Goal: Information Seeking & Learning: Learn about a topic

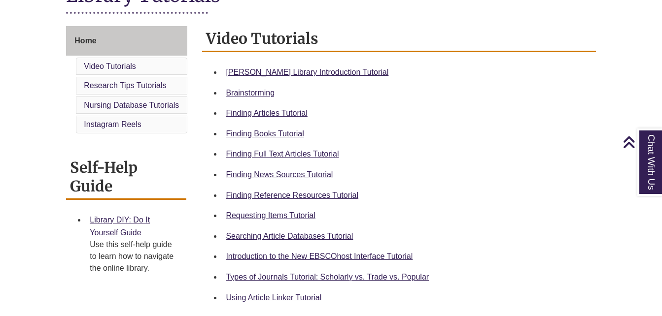
scroll to position [252, 0]
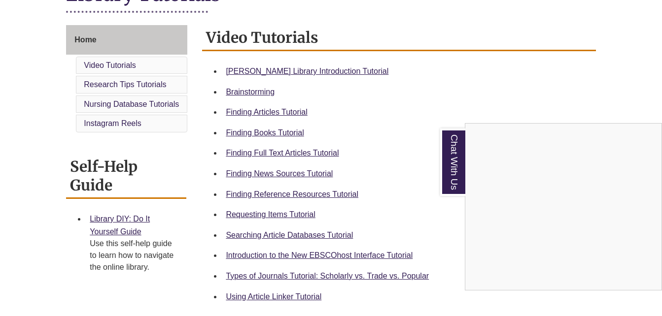
click at [324, 68] on div "Chat With Us" at bounding box center [331, 158] width 662 height 316
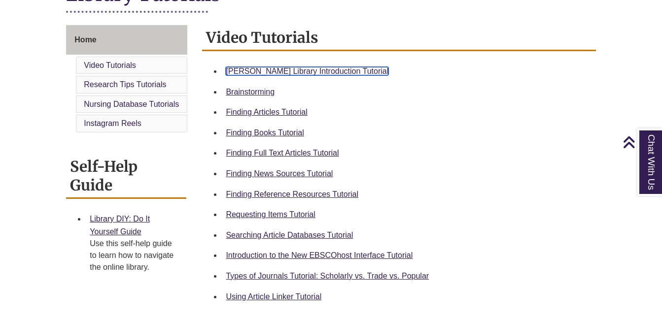
click at [318, 72] on link "[PERSON_NAME] Library Introduction Tutorial" at bounding box center [307, 71] width 163 height 8
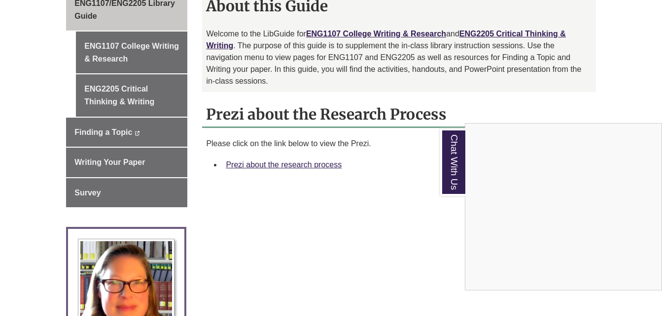
scroll to position [301, 0]
click at [310, 152] on div "Chat With Us" at bounding box center [331, 158] width 662 height 316
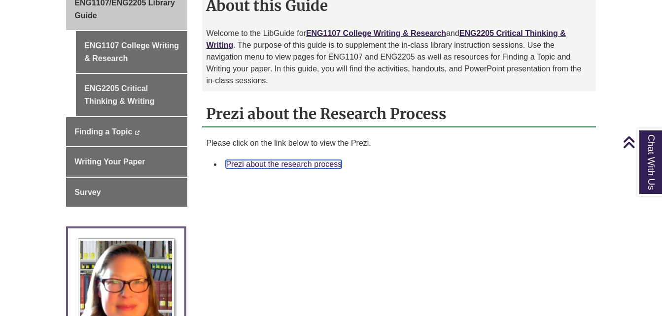
click at [311, 160] on link "Prezi about the research process" at bounding box center [284, 164] width 116 height 8
click at [299, 160] on link "Prezi about the research process" at bounding box center [284, 164] width 116 height 8
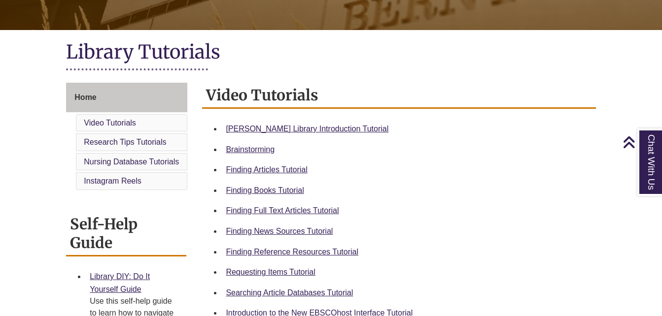
scroll to position [195, 0]
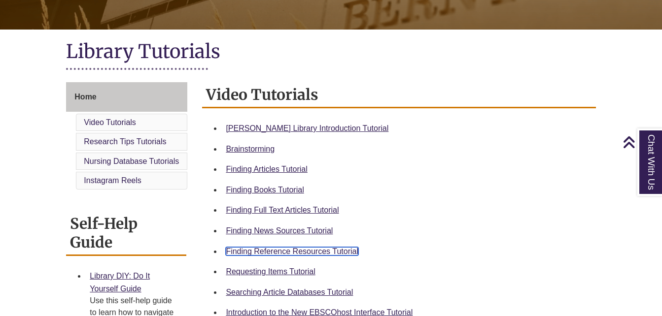
click at [338, 252] on link "Finding Reference Resources Tutorial" at bounding box center [292, 251] width 133 height 8
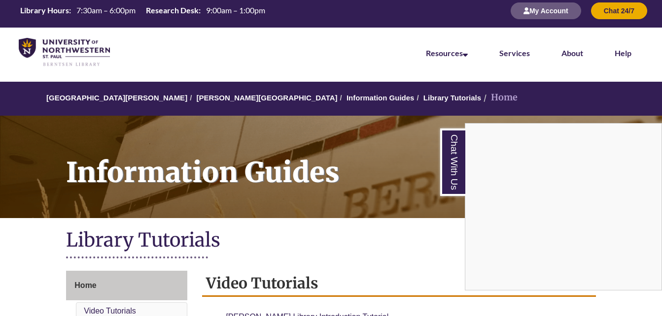
scroll to position [0, 0]
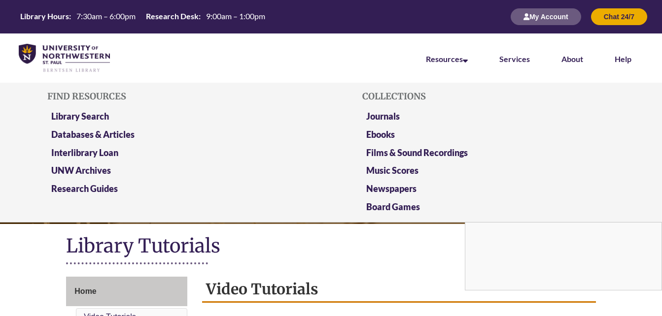
click at [464, 64] on li "Resources Find Resources Library Search Databases & Articles Interlibrary Loan …" at bounding box center [446, 58] width 73 height 49
click at [97, 115] on link "Library Search" at bounding box center [80, 117] width 58 height 12
click at [130, 133] on link "Databases & Articles" at bounding box center [92, 135] width 83 height 12
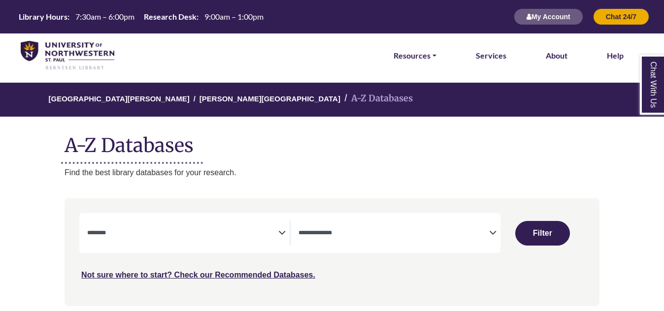
select select "Database Subject Filter"
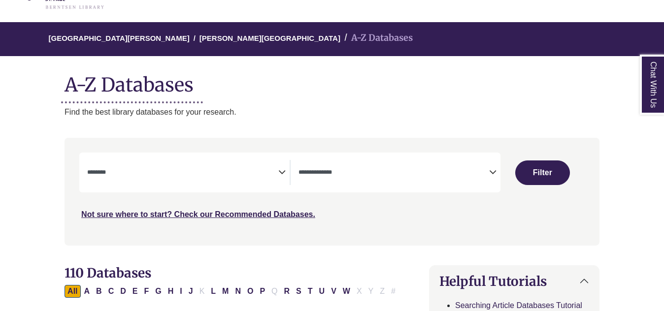
scroll to position [61, 0]
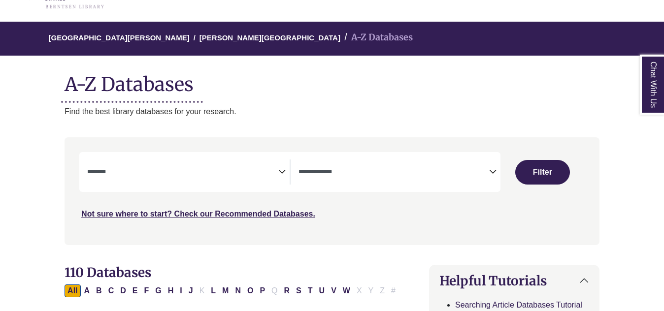
click at [491, 174] on icon "Search filters" at bounding box center [492, 170] width 7 height 15
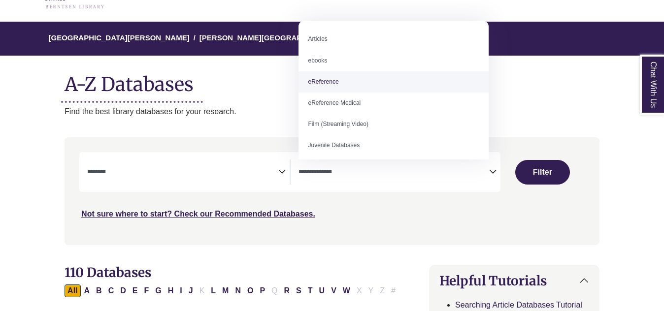
select select "*****"
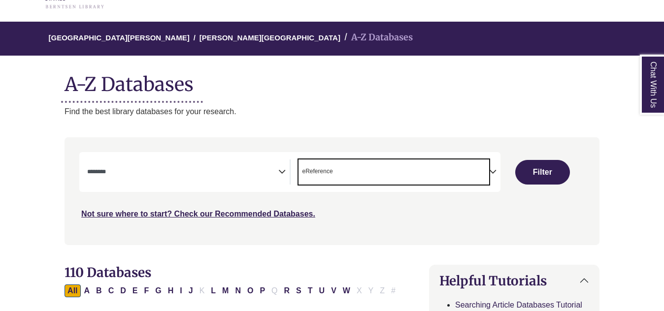
scroll to position [19, 0]
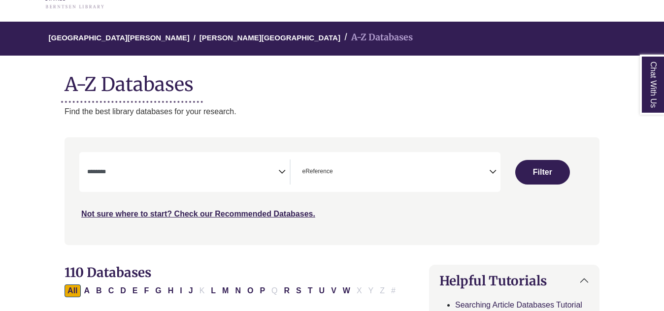
click at [284, 171] on icon "Search filters" at bounding box center [281, 170] width 7 height 15
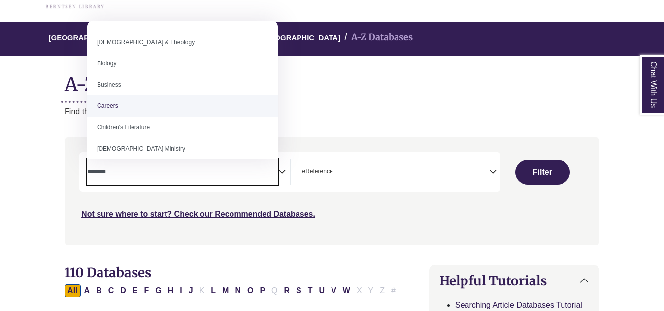
scroll to position [40, 0]
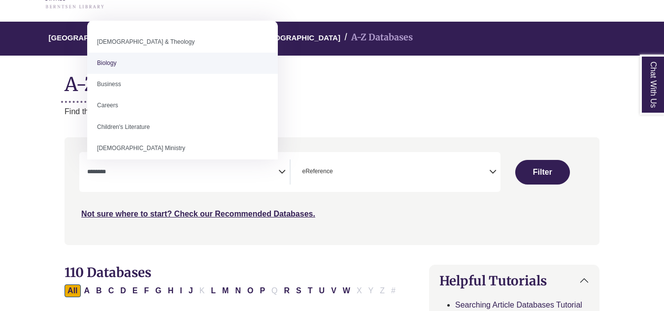
select select "*****"
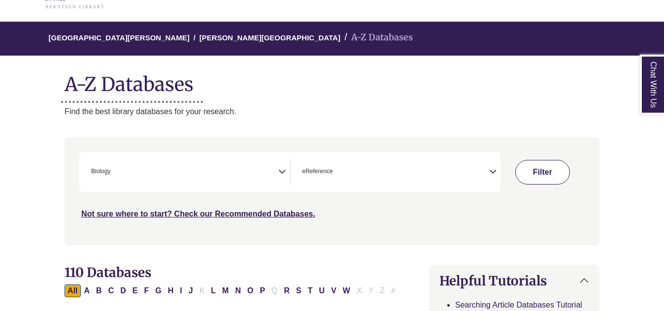
click at [540, 168] on button "Filter" at bounding box center [542, 172] width 54 height 25
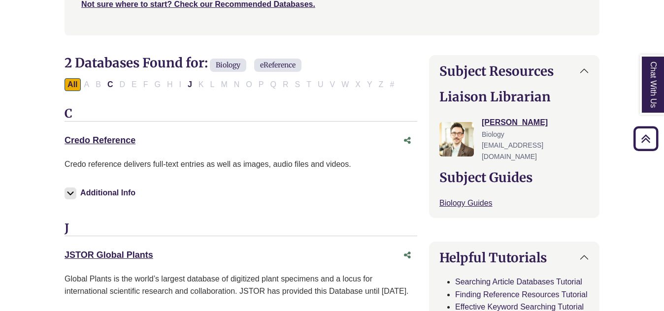
scroll to position [272, 0]
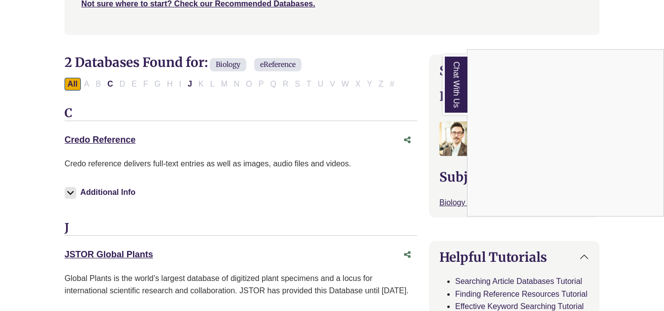
click at [112, 139] on div "Chat With Us" at bounding box center [332, 155] width 664 height 311
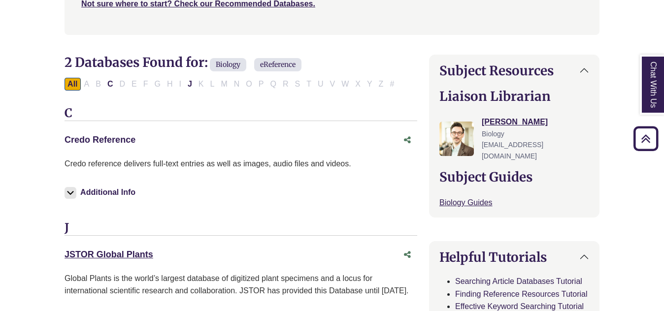
click at [120, 138] on link "Credo Reference This link opens in a new window" at bounding box center [100, 140] width 71 height 10
click at [232, 62] on span "Biology" at bounding box center [228, 64] width 36 height 13
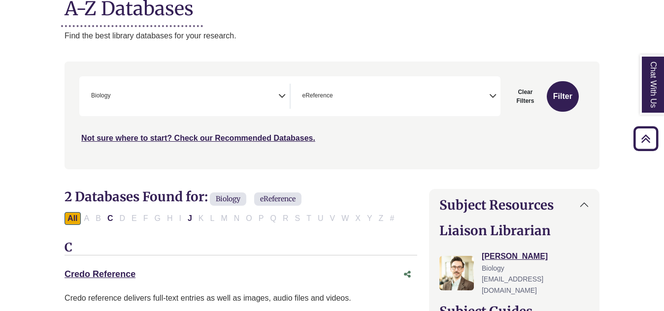
scroll to position [137, 0]
click at [280, 92] on icon "Search filters" at bounding box center [281, 95] width 7 height 15
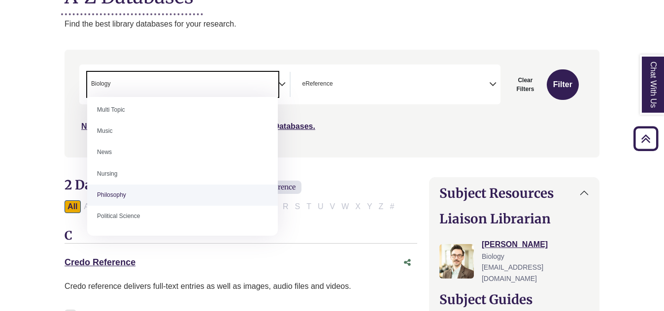
scroll to position [665, 0]
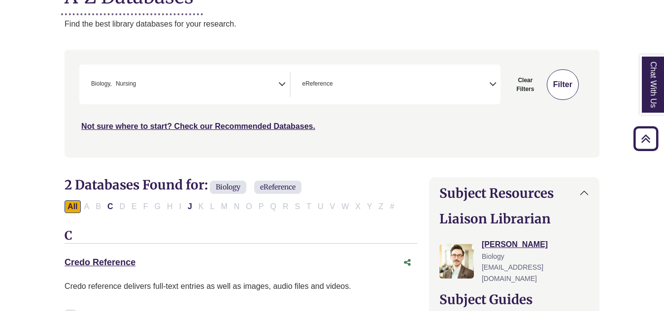
click at [570, 86] on button "Filter" at bounding box center [563, 84] width 32 height 31
click at [205, 89] on span "× Biology × Nursing" at bounding box center [182, 84] width 191 height 25
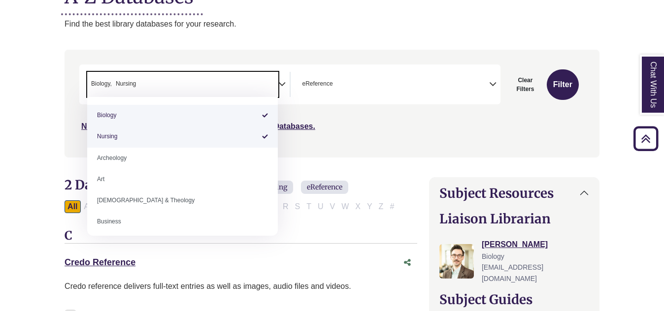
click at [112, 81] on li "× Nursing" at bounding box center [124, 83] width 24 height 9
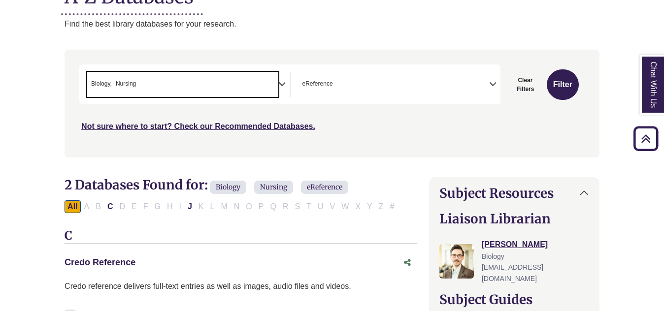
click at [114, 83] on li "× Nursing" at bounding box center [124, 83] width 24 height 9
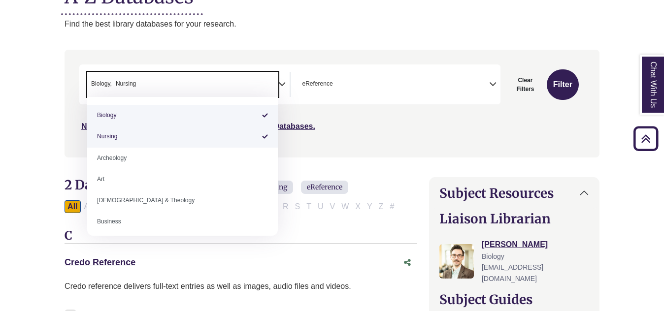
click at [108, 83] on span "Biology" at bounding box center [101, 83] width 21 height 9
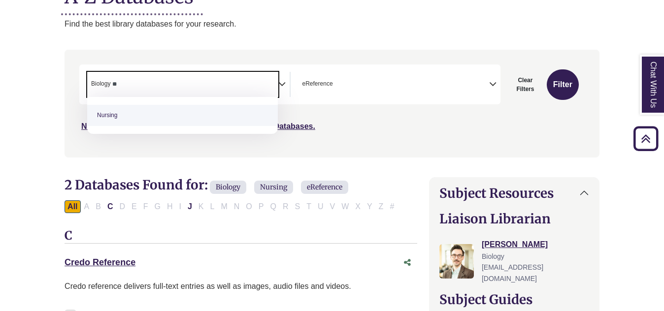
type textarea "*"
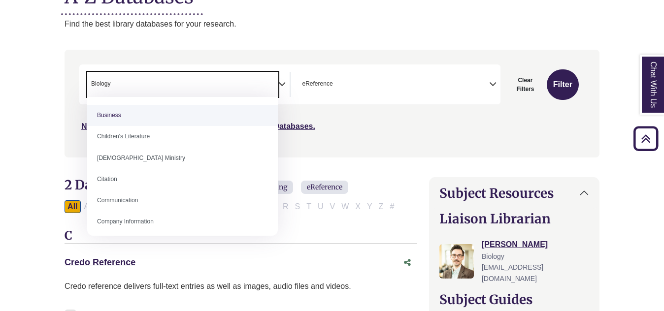
type textarea "*******"
select select "Database Subject Filter"
type textarea "*"
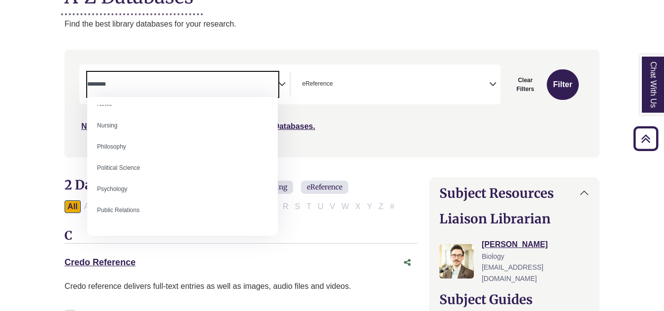
scroll to position [714, 0]
select select "*****"
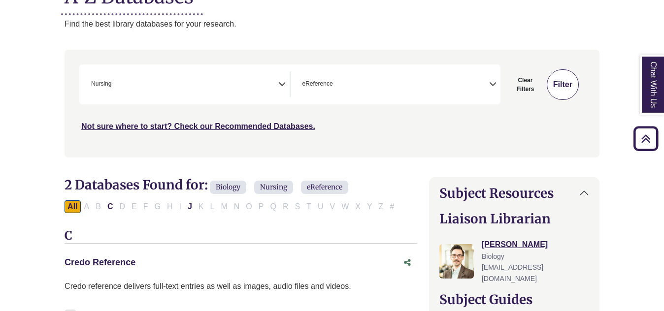
click at [575, 81] on button "Filter" at bounding box center [563, 84] width 32 height 31
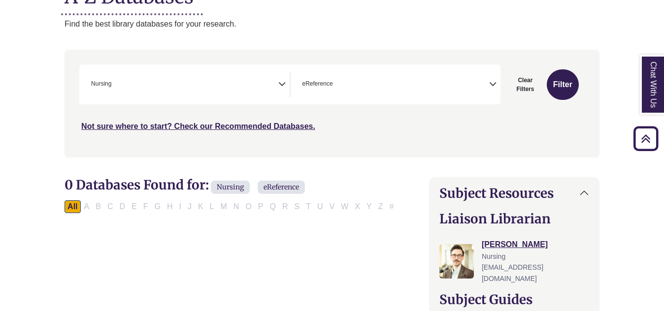
click at [282, 85] on icon "Search filters" at bounding box center [281, 82] width 7 height 15
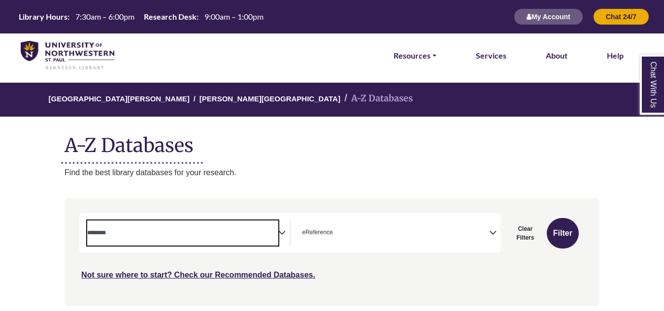
click at [274, 233] on textarea "Search" at bounding box center [182, 234] width 191 height 8
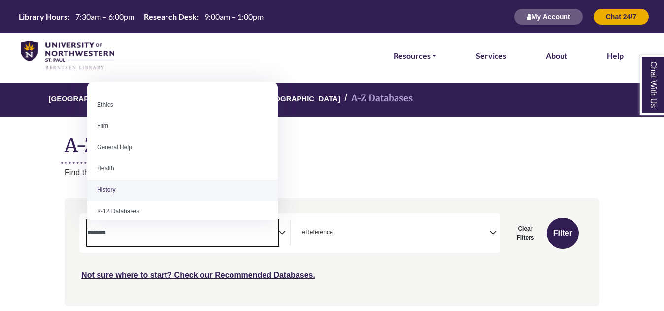
scroll to position [418, 0]
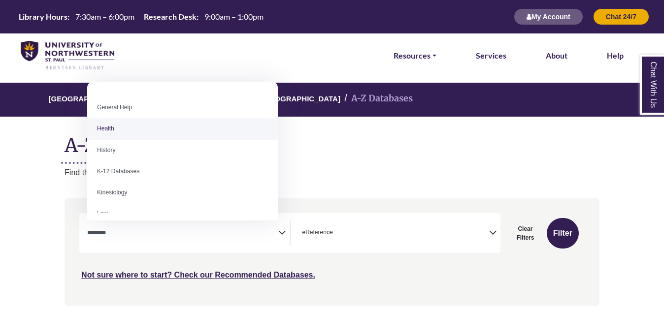
select select "*****"
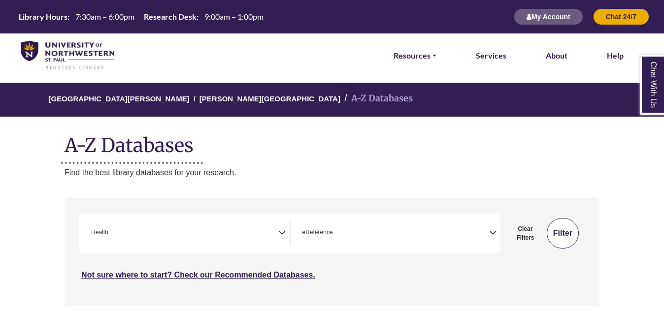
click at [562, 234] on button "Filter" at bounding box center [563, 233] width 32 height 31
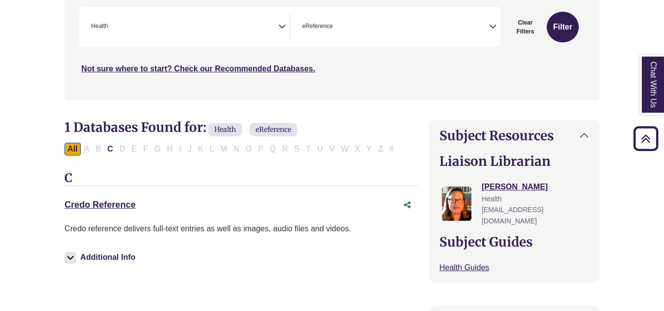
scroll to position [208, 0]
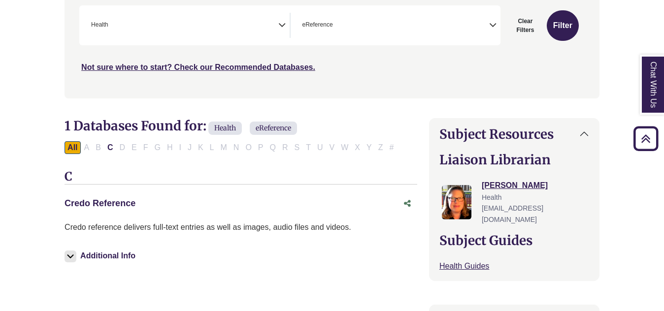
click at [111, 203] on link "Credo Reference This link opens in a new window" at bounding box center [100, 204] width 71 height 10
click at [282, 19] on icon "Search filters" at bounding box center [281, 23] width 7 height 15
click at [550, 29] on button "Filter" at bounding box center [563, 25] width 32 height 31
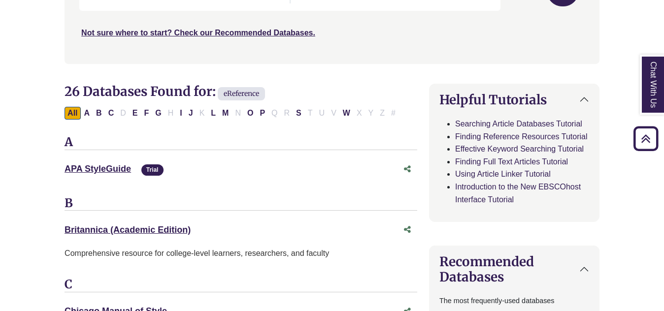
scroll to position [243, 0]
click at [101, 109] on button "B" at bounding box center [99, 112] width 12 height 13
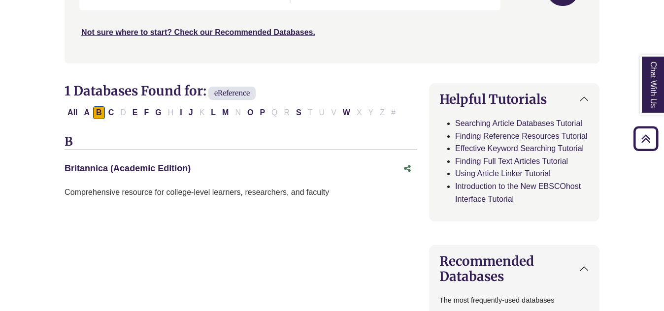
click at [118, 169] on link "Britannica (Academic Edition) This link opens in a new window" at bounding box center [128, 169] width 126 height 10
click at [259, 114] on button "P" at bounding box center [262, 112] width 11 height 13
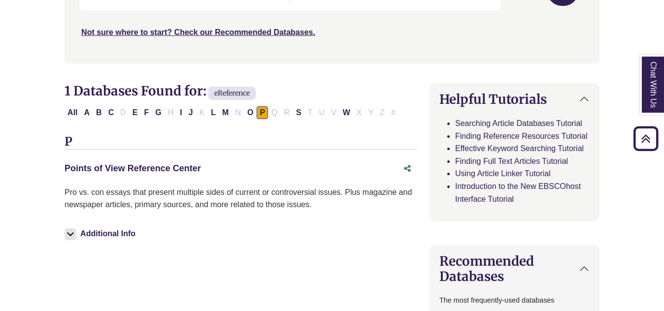
click at [185, 167] on link "Points of View Reference Center This link opens in a new window" at bounding box center [133, 169] width 137 height 10
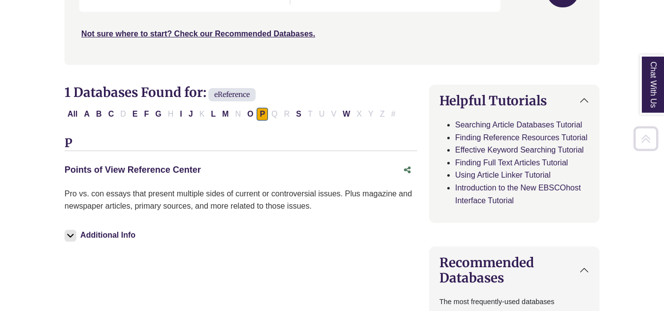
scroll to position [243, 0]
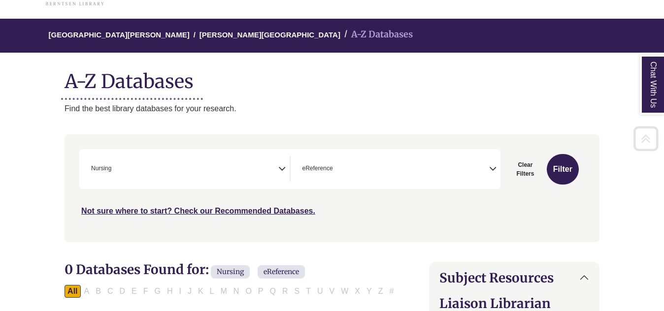
select select "*****"
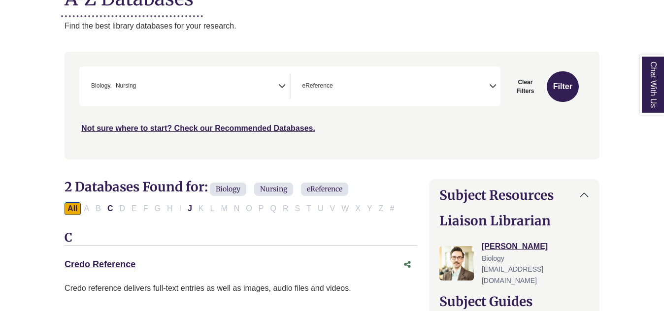
scroll to position [149, 0]
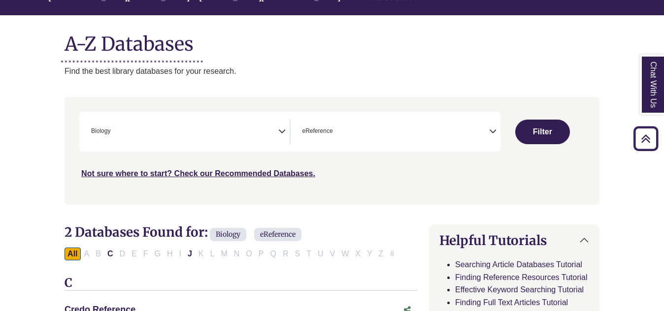
scroll to position [61, 0]
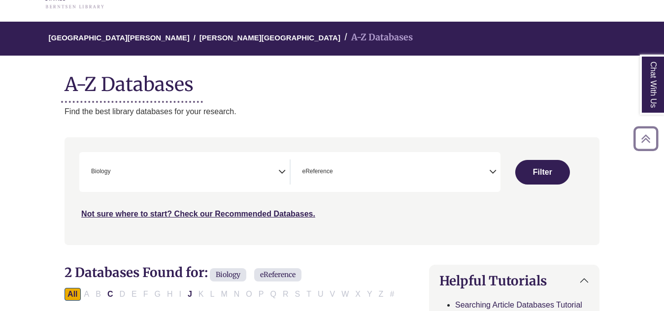
select select "Database Subject Filter"
select select "Database Types Filter"
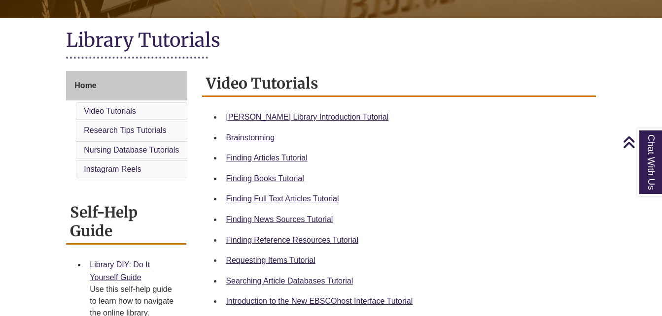
scroll to position [206, 0]
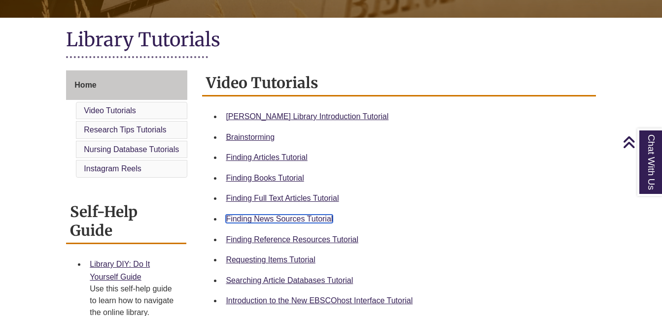
click at [292, 219] on link "Finding News Sources Tutorial" at bounding box center [279, 219] width 107 height 8
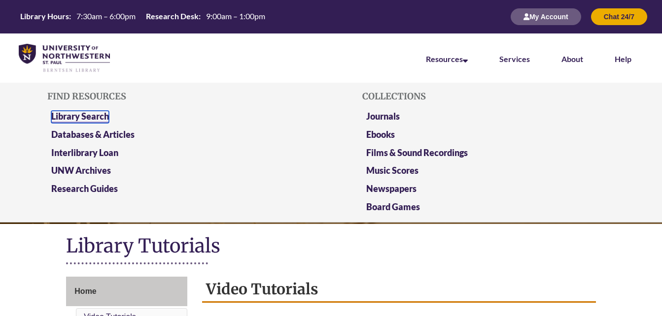
click at [90, 118] on link "Library Search" at bounding box center [80, 117] width 58 height 12
